Goal: Transaction & Acquisition: Subscribe to service/newsletter

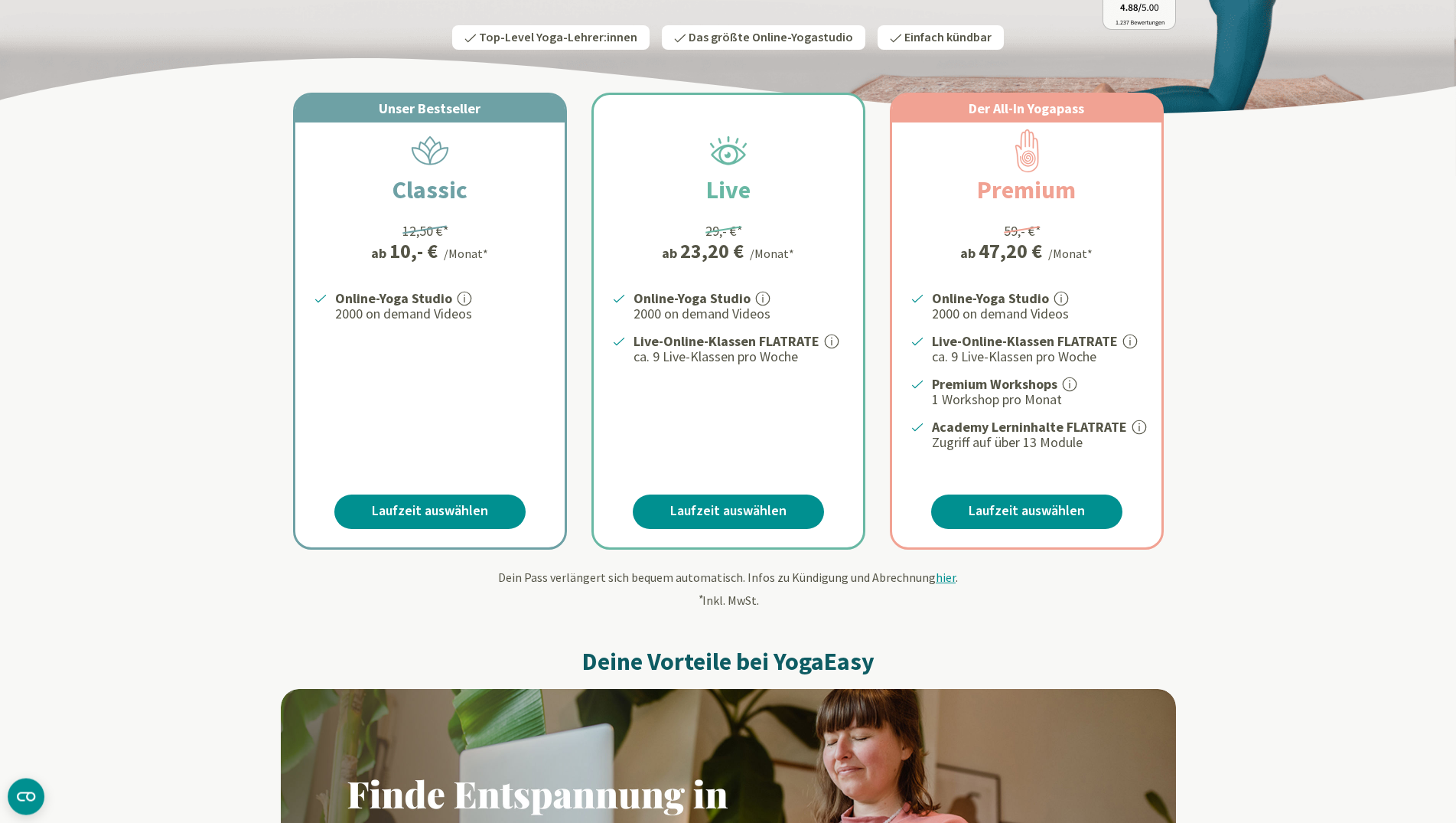
scroll to position [234, 0]
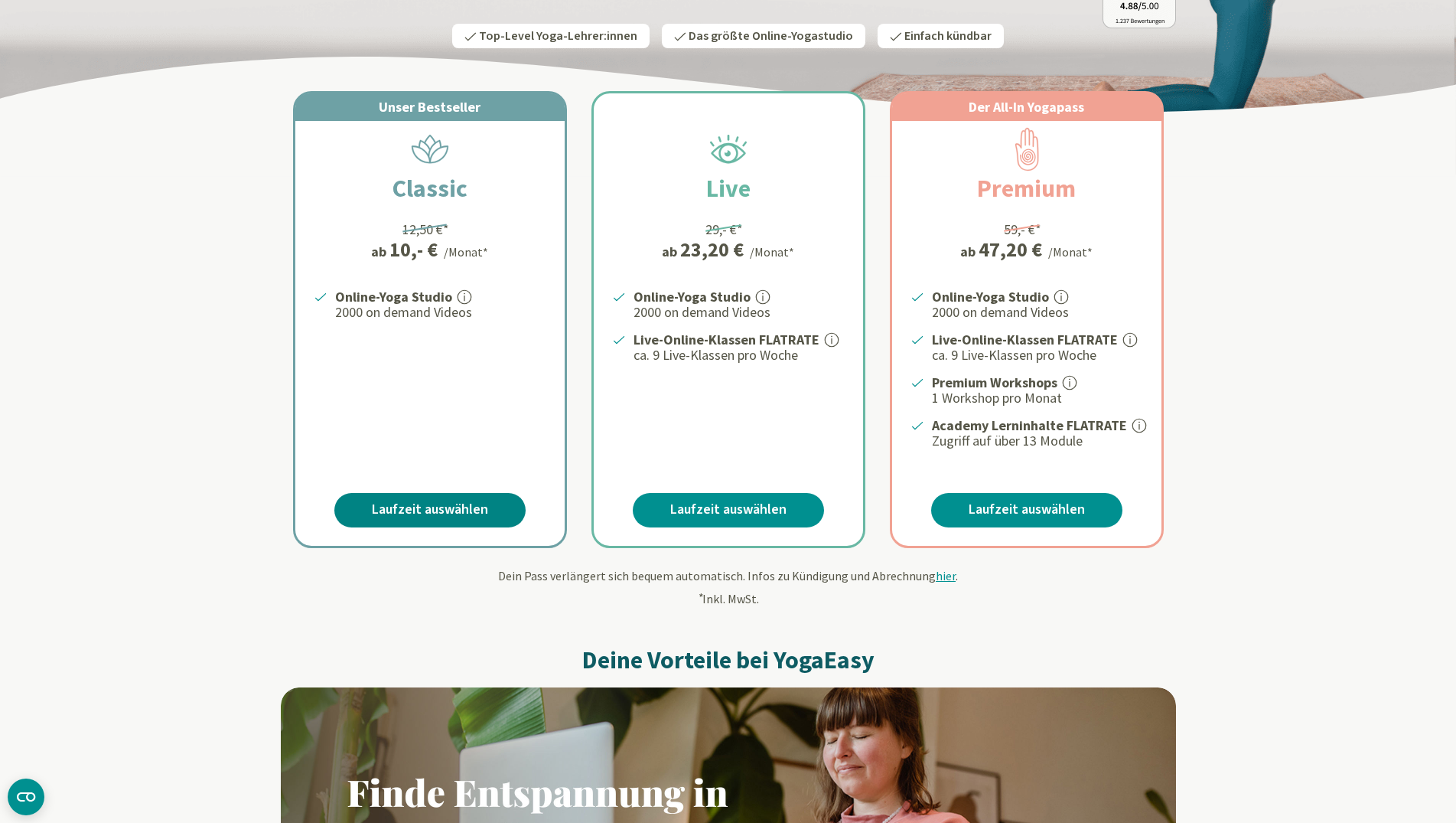
click at [442, 504] on link "Laufzeit auswählen" at bounding box center [430, 510] width 191 height 34
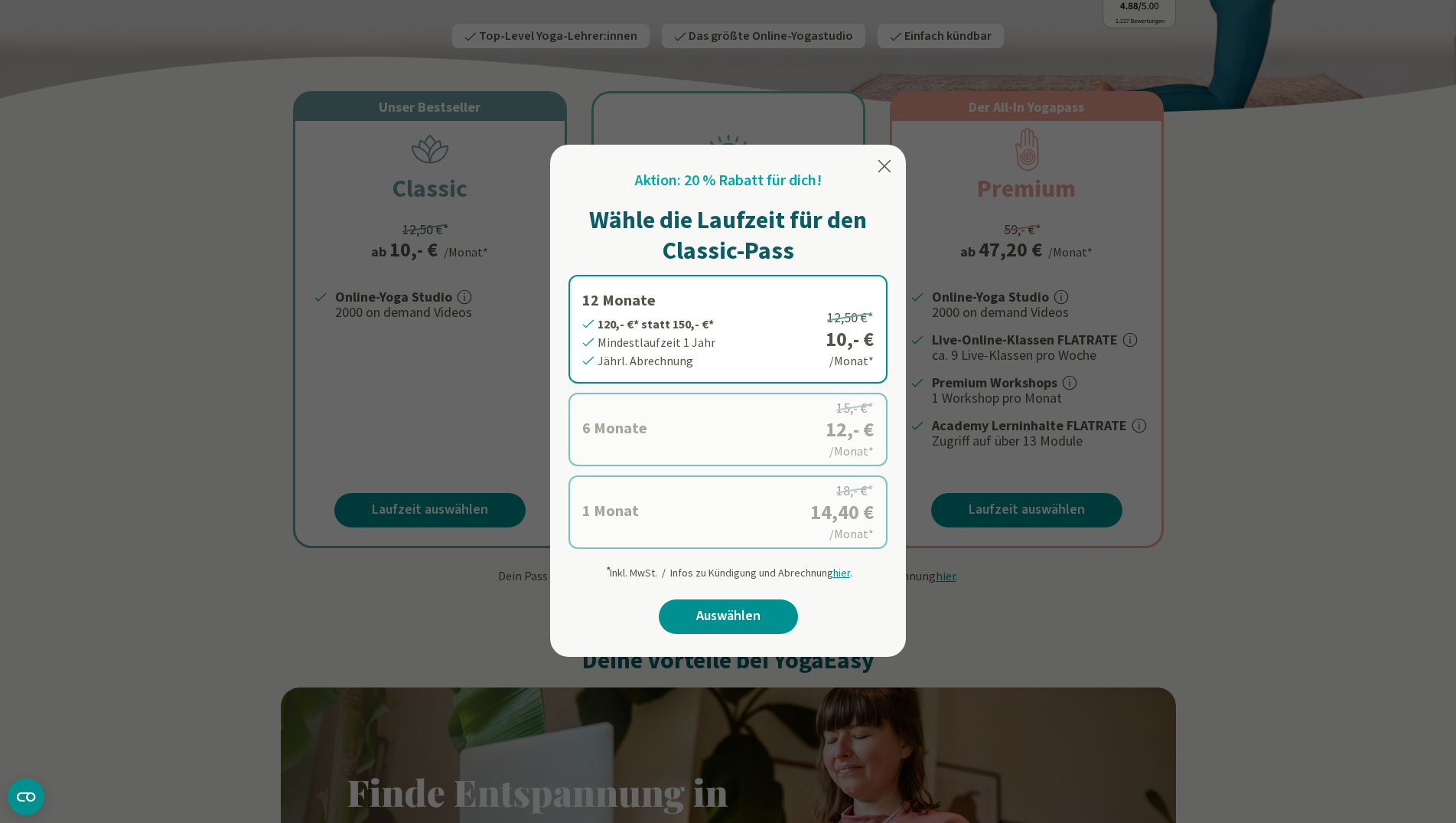
click at [845, 438] on label "6 Monate 72,- €* statt 90,- €* Mindestlaufzeit 6 Monate [GEOGRAPHIC_DATA]. Abre…" at bounding box center [728, 429] width 319 height 74
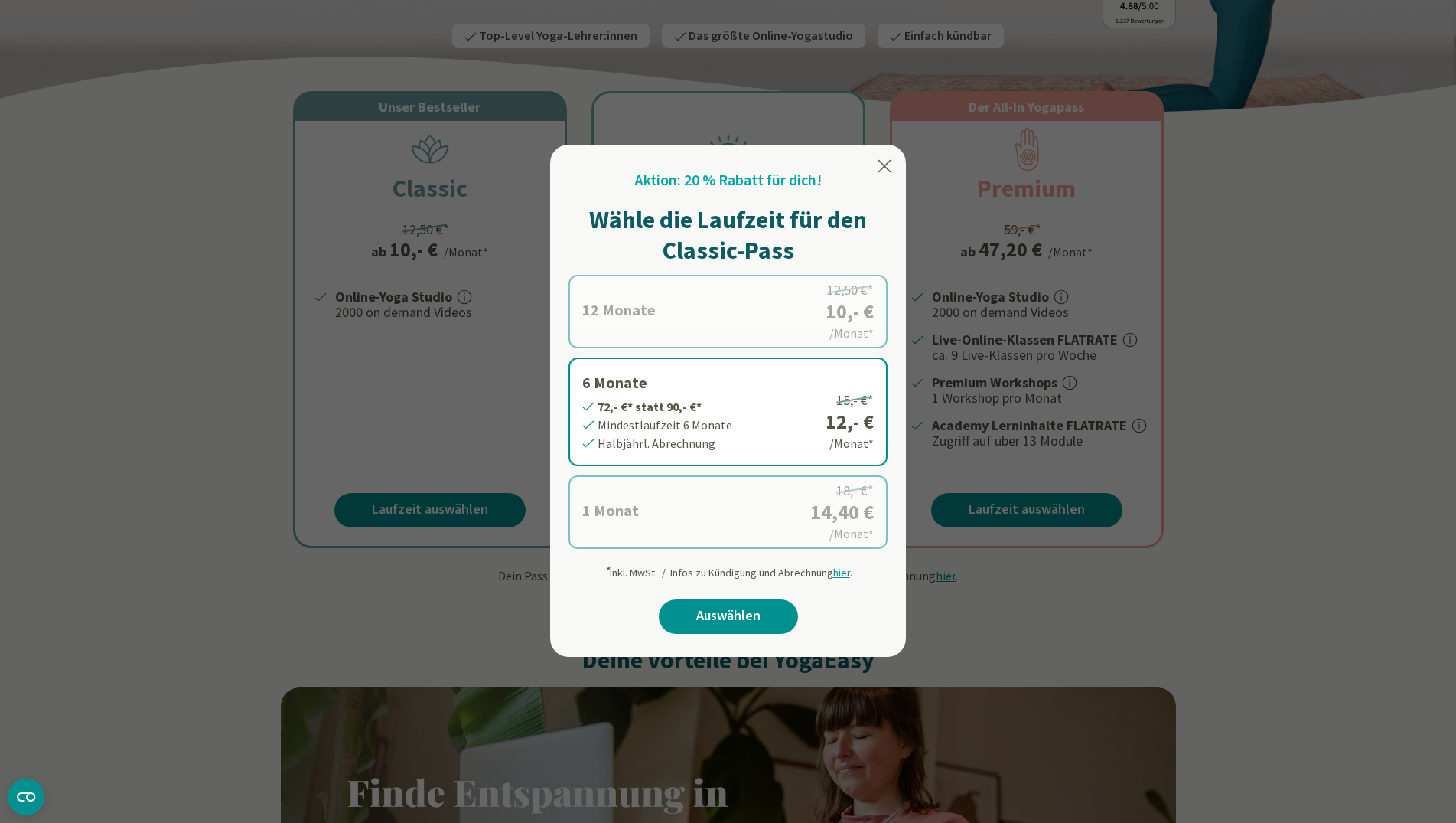
click at [681, 431] on label "6 Monate 72,- €* statt 90,- €* Mindestlaufzeit 6 Monate [GEOGRAPHIC_DATA]. Abre…" at bounding box center [728, 412] width 319 height 108
click at [848, 424] on label "6 Monate 72,- €* statt 90,- €* Mindestlaufzeit 6 Monate [GEOGRAPHIC_DATA]. Abre…" at bounding box center [728, 412] width 319 height 108
click at [882, 166] on icon at bounding box center [885, 166] width 19 height 19
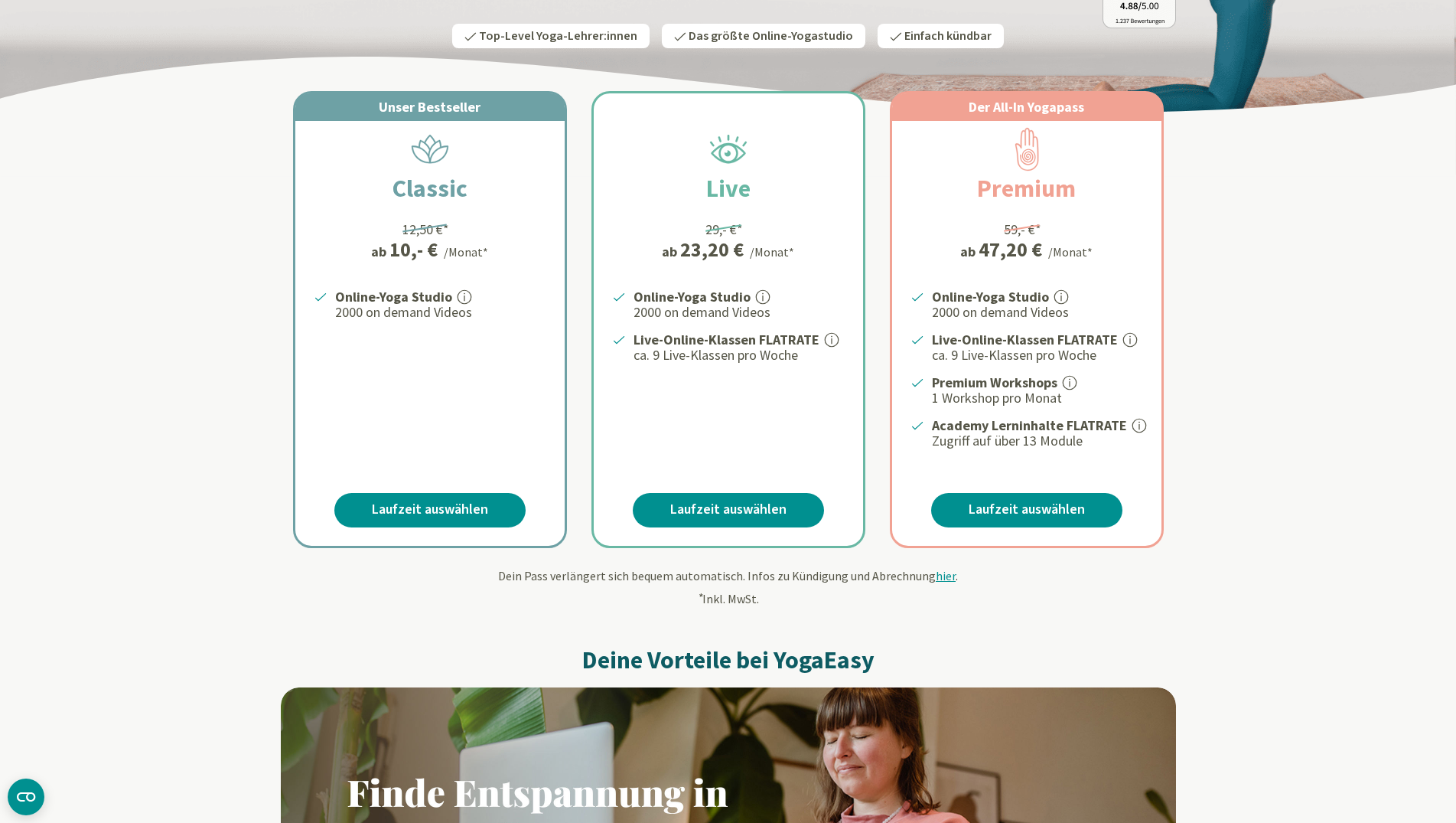
click at [433, 190] on h2 "Classic" at bounding box center [430, 187] width 149 height 36
click at [413, 293] on strong "Online-Yoga Studio" at bounding box center [393, 297] width 117 height 18
click at [454, 505] on link "Laufzeit auswählen" at bounding box center [430, 510] width 191 height 34
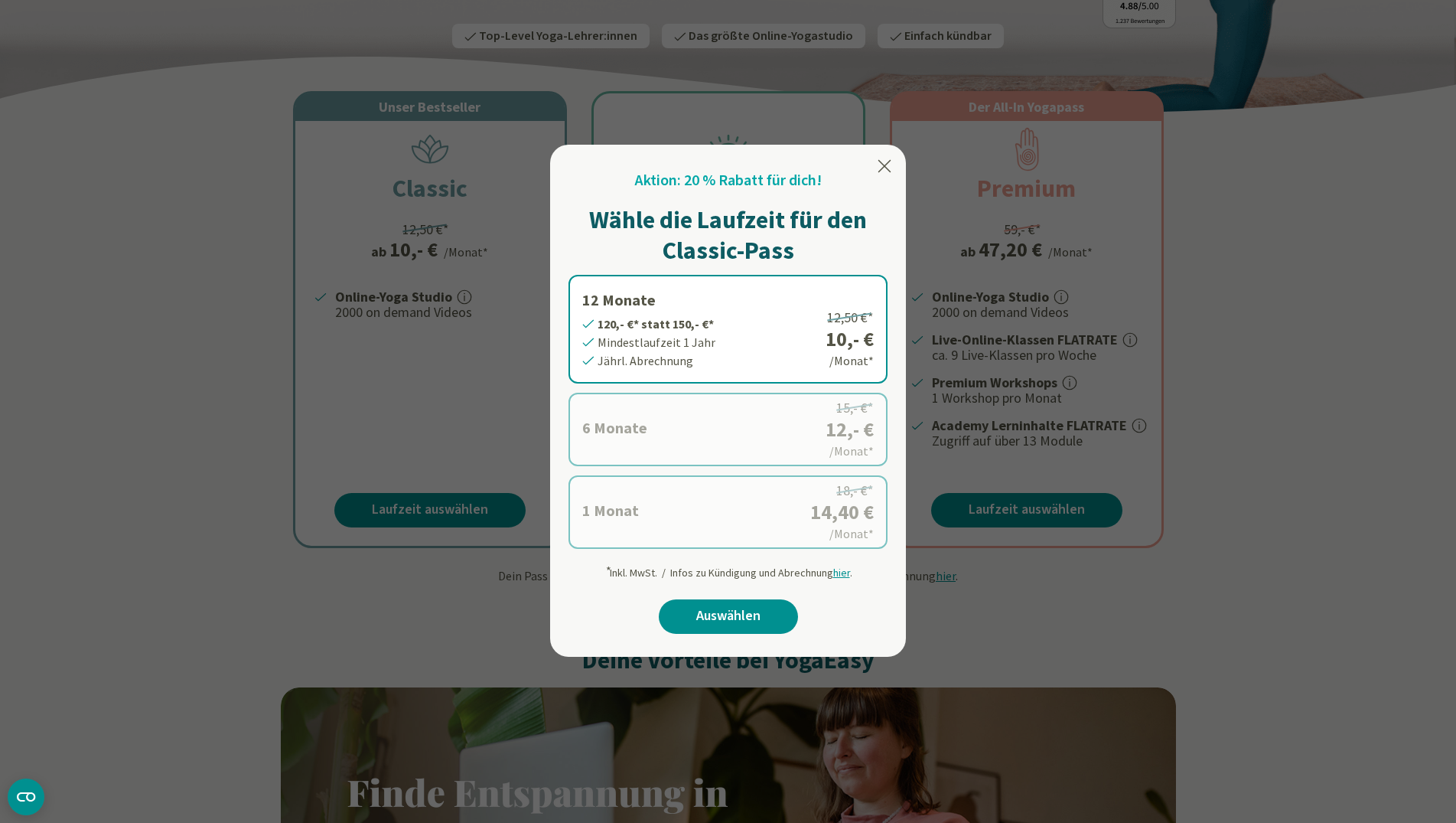
click at [857, 444] on label "6 Monate 72,- €* statt 90,- €* Mindestlaufzeit 6 Monate [GEOGRAPHIC_DATA]. Abre…" at bounding box center [728, 429] width 319 height 74
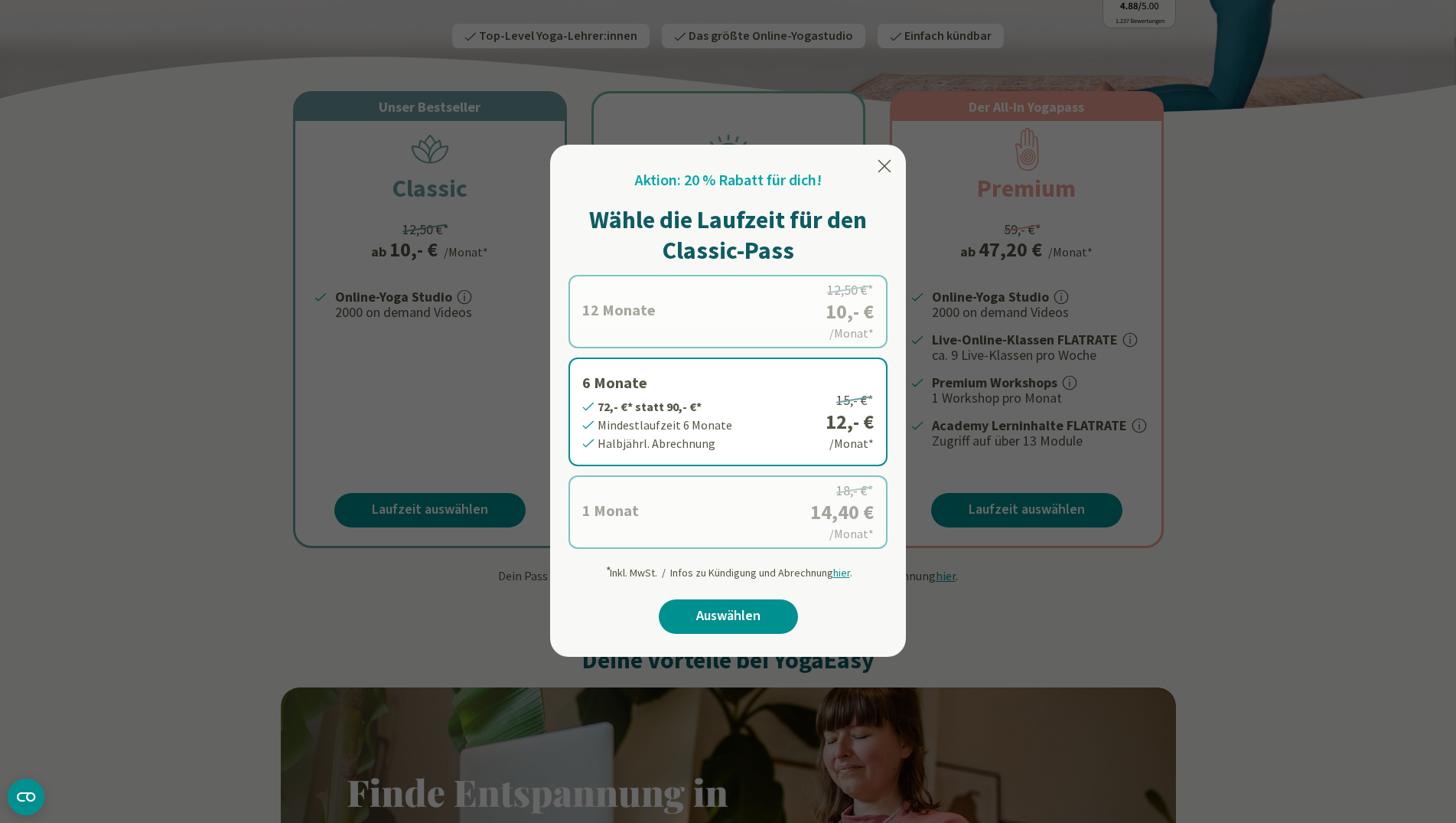
click at [657, 424] on label "6 Monate 72,- €* statt 90,- €* Mindestlaufzeit 6 Monate [GEOGRAPHIC_DATA]. Abre…" at bounding box center [728, 412] width 319 height 108
click at [607, 414] on label "6 Monate 72,- €* statt 90,- €* Mindestlaufzeit 6 Monate [GEOGRAPHIC_DATA]. Abre…" at bounding box center [728, 412] width 319 height 108
click at [793, 420] on label "6 Monate 72,- €* statt 90,- €* Mindestlaufzeit 6 Monate [GEOGRAPHIC_DATA]. Abre…" at bounding box center [728, 412] width 319 height 108
click at [727, 619] on link "Auswählen" at bounding box center [728, 616] width 139 height 34
